Goal: Transaction & Acquisition: Purchase product/service

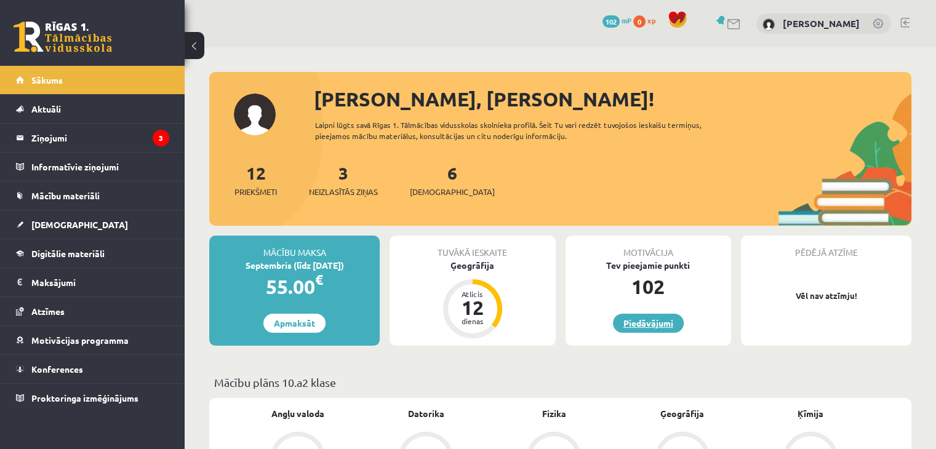
click at [655, 327] on link "Piedāvājumi" at bounding box center [648, 323] width 71 height 19
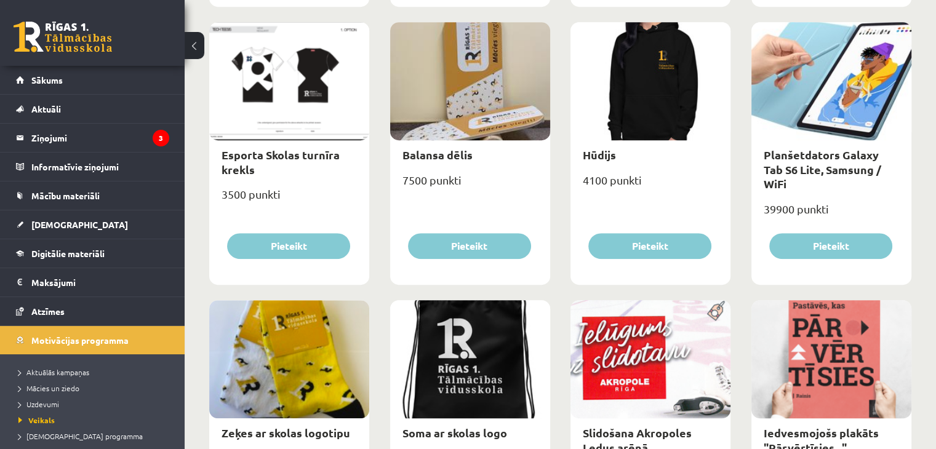
scroll to position [736, 0]
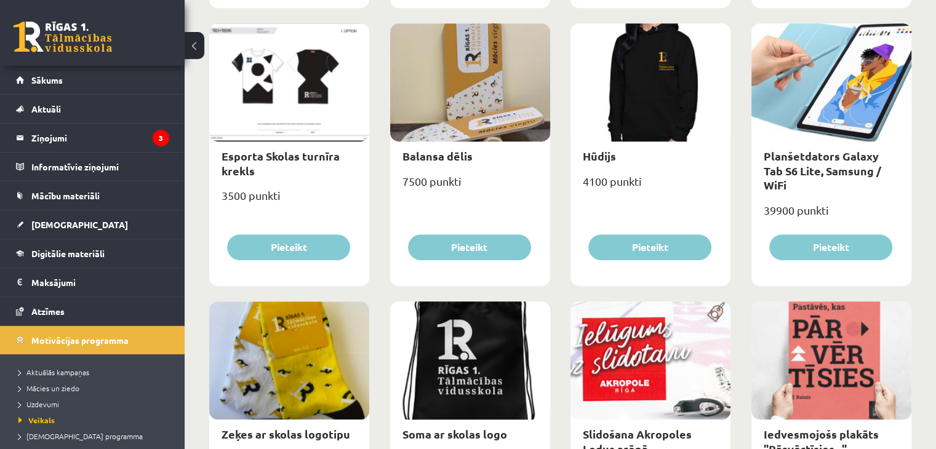
click at [315, 108] on div at bounding box center [289, 82] width 160 height 118
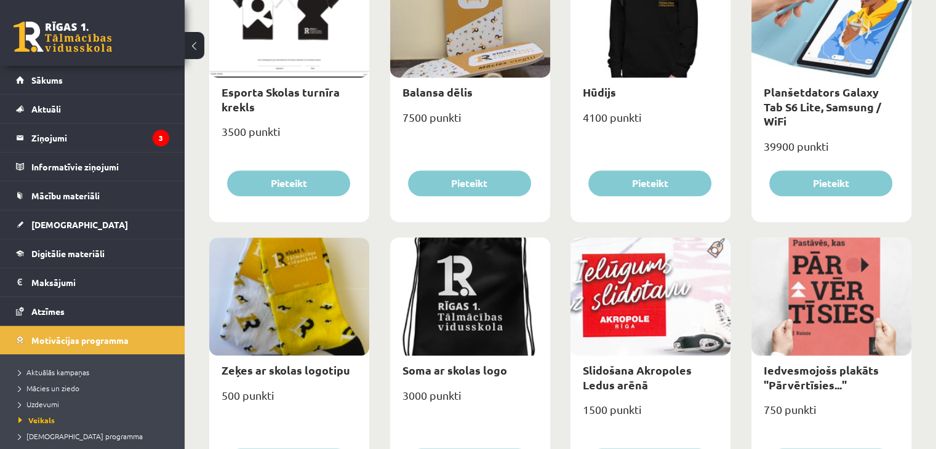
scroll to position [796, 0]
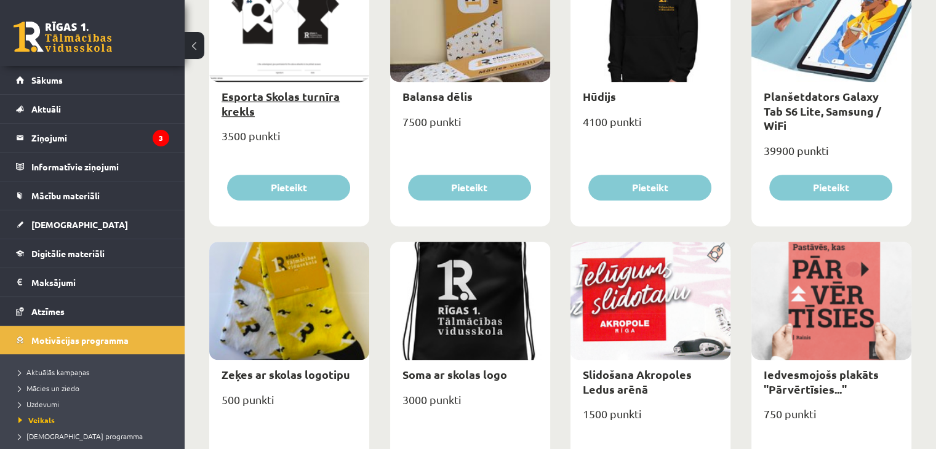
click at [297, 97] on link "Esporta Skolas turnīra krekls" at bounding box center [281, 103] width 118 height 28
type input "*"
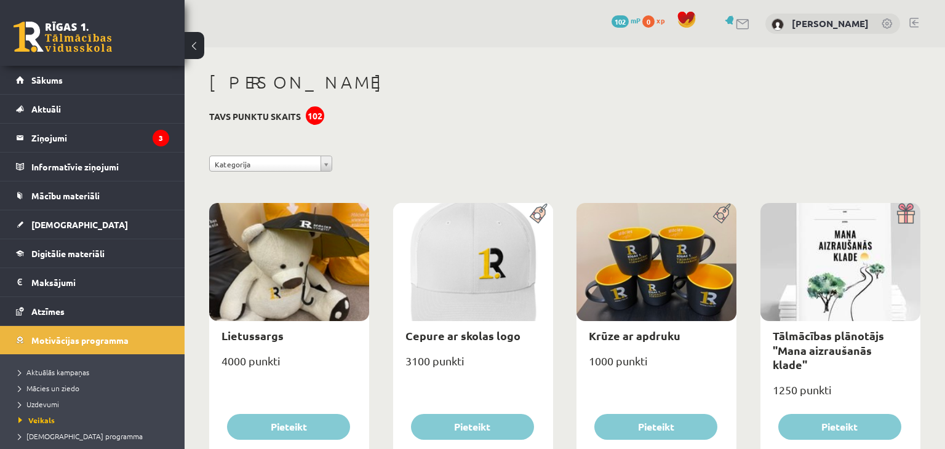
select select "*"
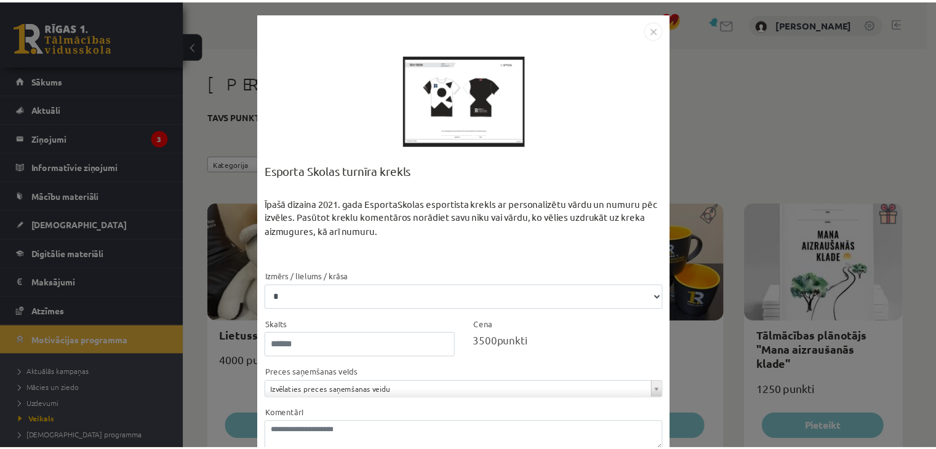
scroll to position [76, 0]
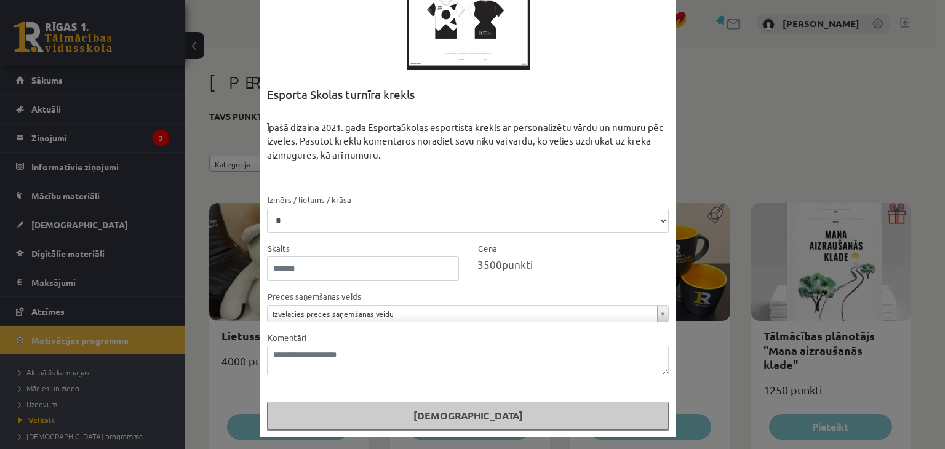
click at [744, 61] on div "**********" at bounding box center [472, 224] width 945 height 449
